Goal: Task Accomplishment & Management: Manage account settings

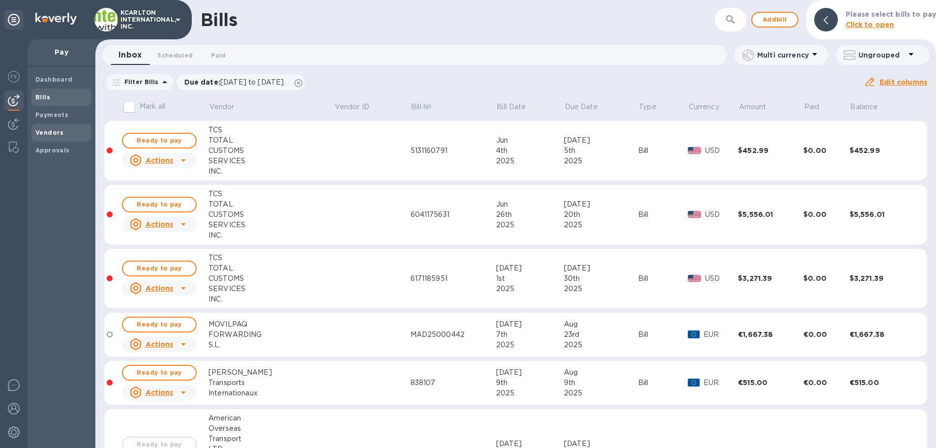
click at [51, 129] on b "Vendors" at bounding box center [49, 132] width 29 height 7
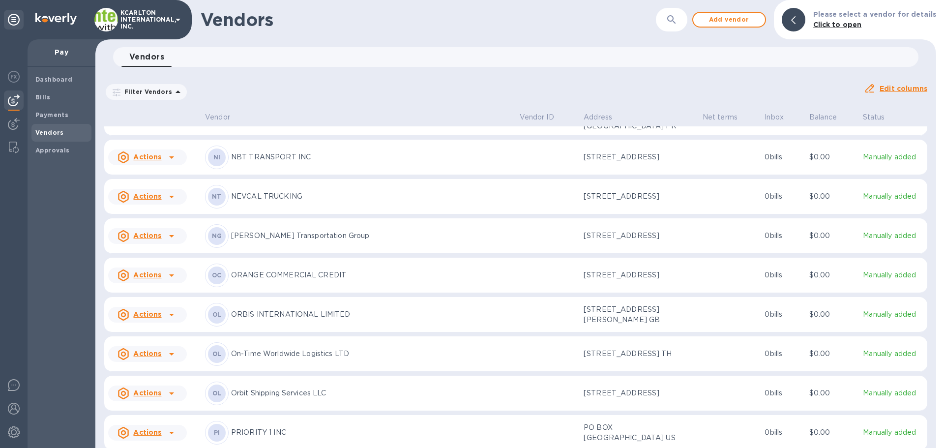
scroll to position [3772, 0]
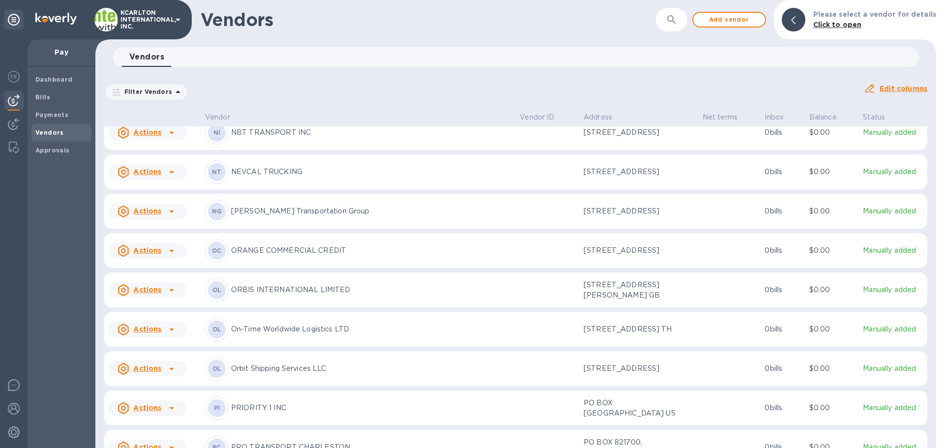
click at [683, 25] on button "button" at bounding box center [672, 20] width 24 height 24
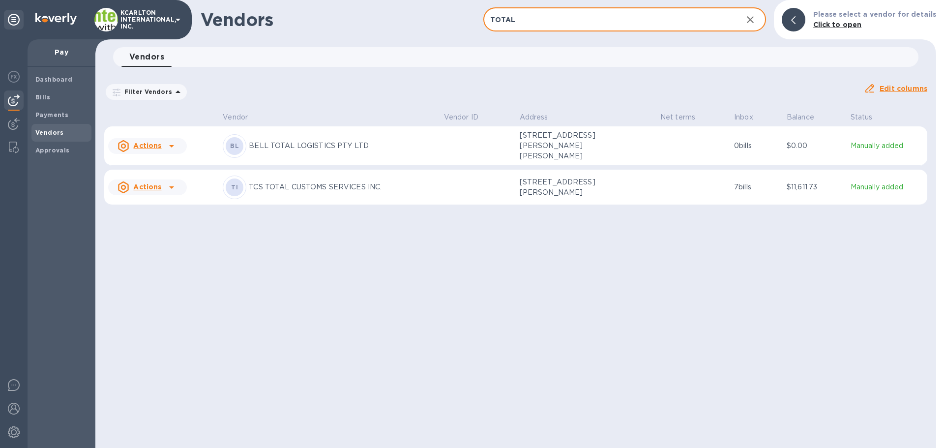
type input "TOTAL"
click at [371, 191] on div "TI TCS TOTAL CUSTOMS SERVICES INC." at bounding box center [329, 188] width 213 height 24
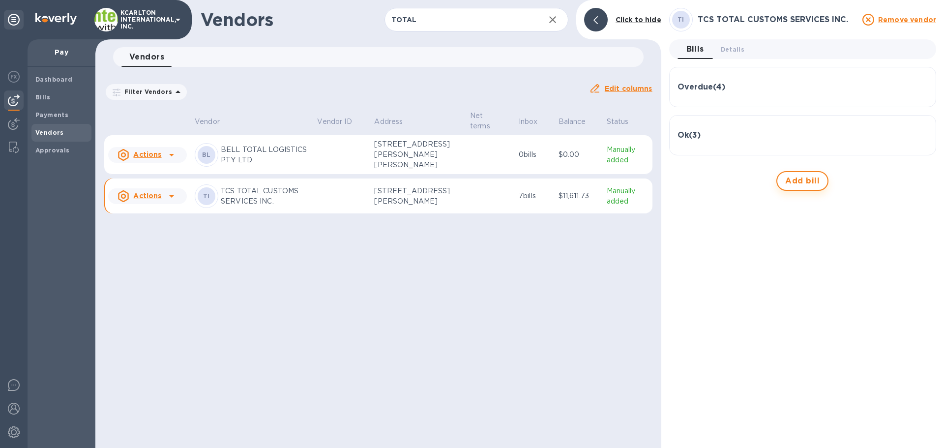
click at [792, 179] on span "Add bill" at bounding box center [802, 181] width 34 height 12
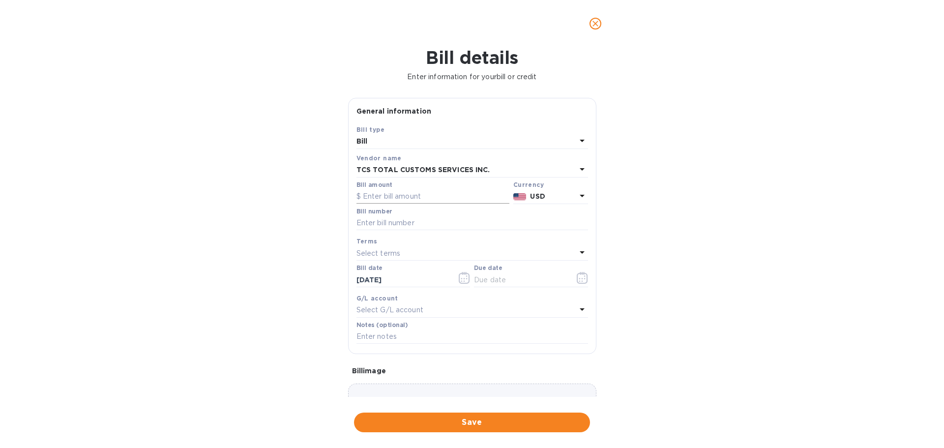
click at [382, 192] on input "text" at bounding box center [432, 196] width 153 height 15
type input "650"
type input "7241216091"
type input "[DATE]"
type input "65250111"
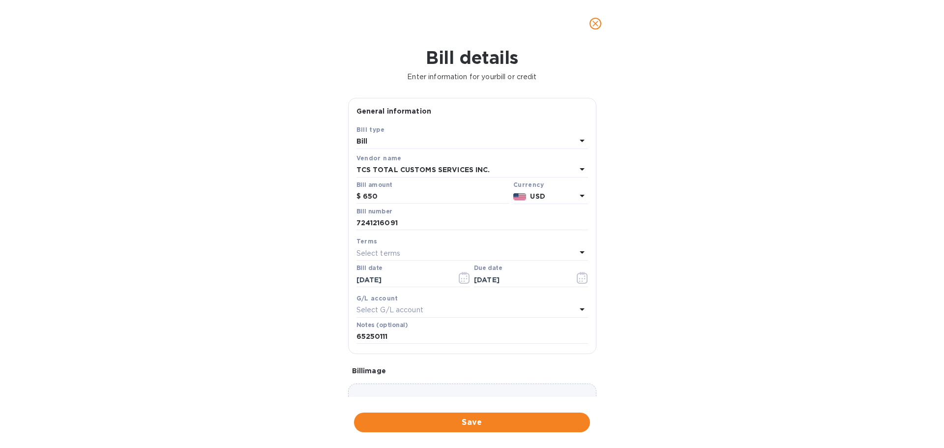
scroll to position [58, 0]
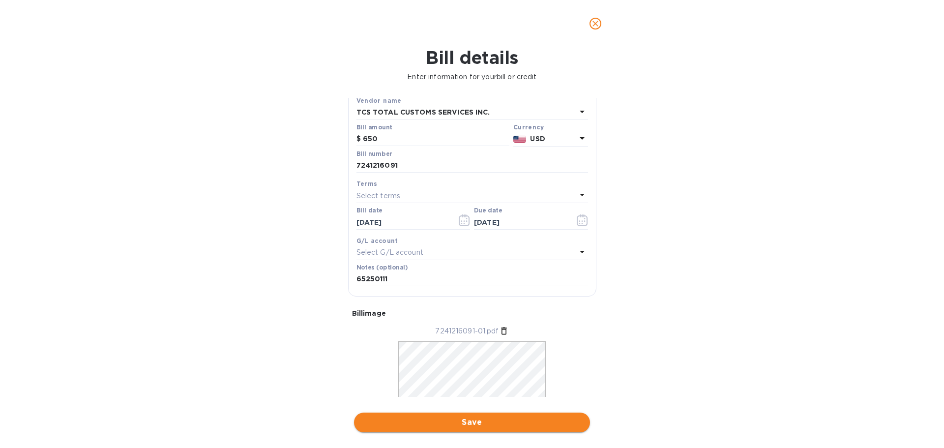
click at [466, 415] on button "Save" at bounding box center [472, 423] width 236 height 20
